Goal: Information Seeking & Learning: Find specific fact

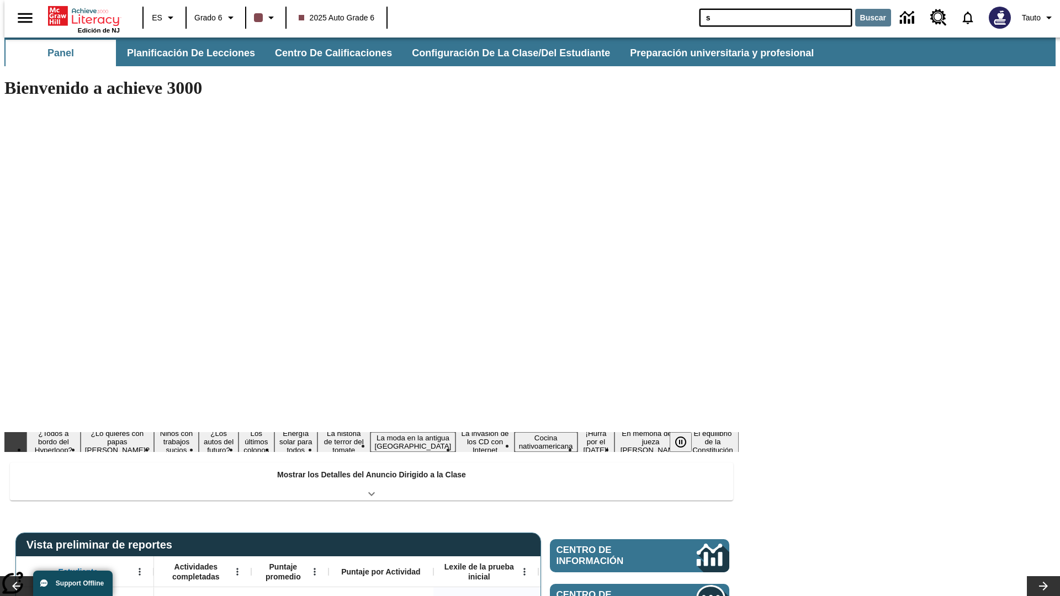
type input "s"
click at [866, 18] on button "Buscar" at bounding box center [873, 18] width 36 height 18
